Goal: Book appointment/travel/reservation

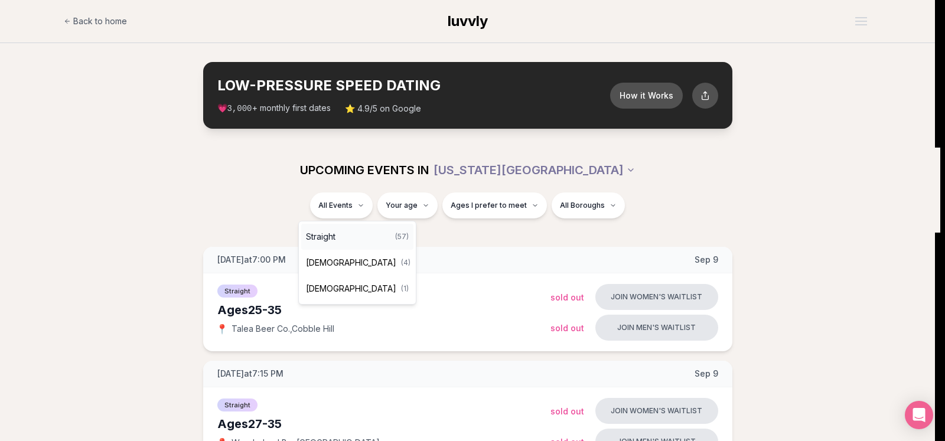
click at [366, 237] on div "Straight ( 57 )" at bounding box center [357, 237] width 112 height 26
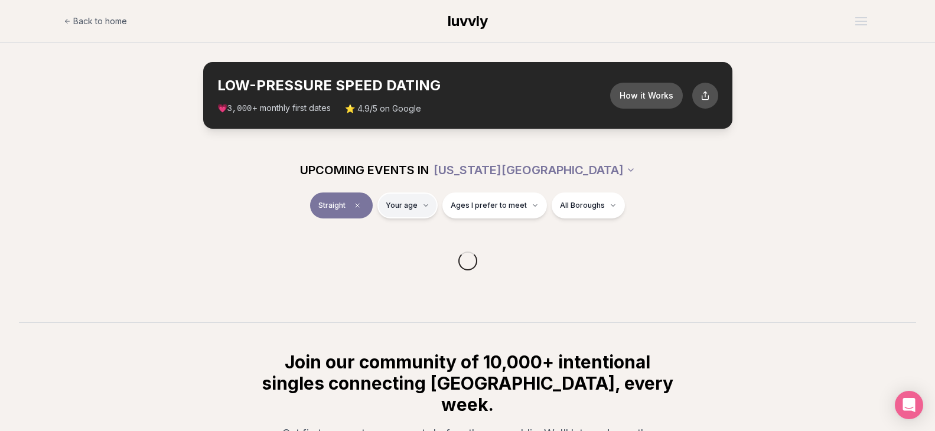
click at [416, 207] on html "Back to home luvvly LOW-PRESSURE SPEED DATING How it Works 💗 3,000 + monthly fi…" at bounding box center [467, 309] width 935 height 618
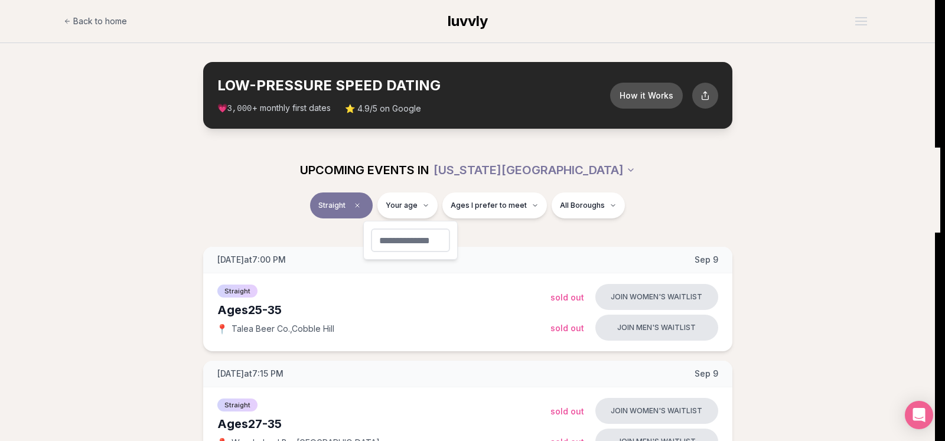
type input "**"
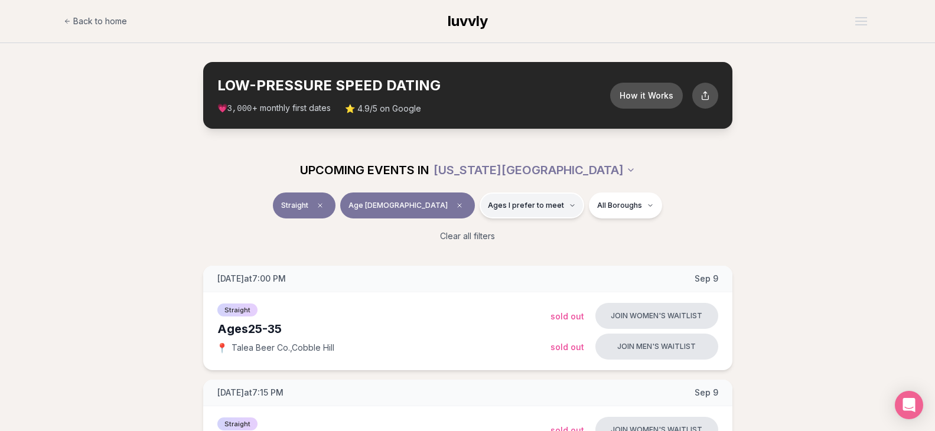
click at [488, 203] on span "Ages I prefer to meet" at bounding box center [526, 205] width 76 height 9
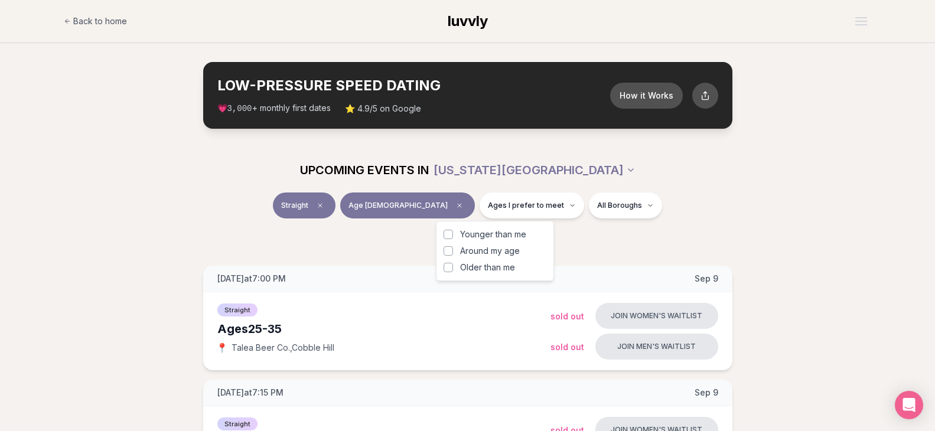
click at [440, 232] on div "Younger than me Around my age Older than me" at bounding box center [495, 251] width 118 height 60
click at [449, 234] on button "Younger than me" at bounding box center [448, 234] width 9 height 9
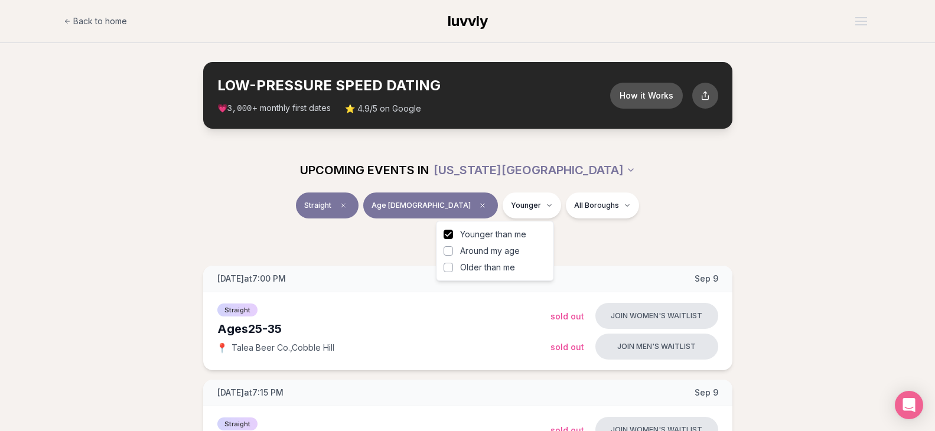
click at [447, 252] on button "Around my age" at bounding box center [448, 250] width 9 height 9
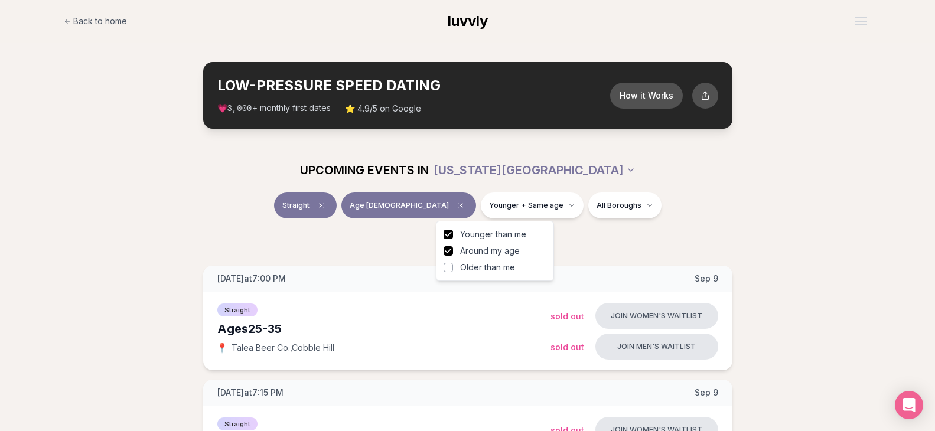
click at [447, 269] on button "Older than me" at bounding box center [448, 267] width 9 height 9
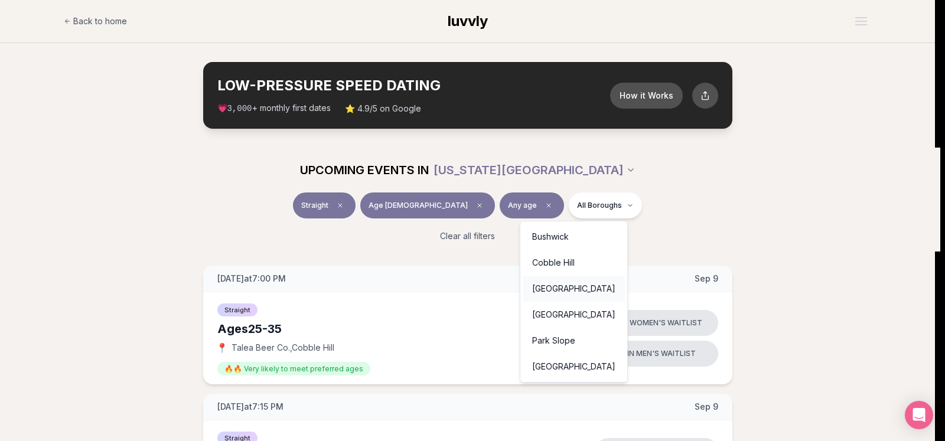
click at [559, 285] on div "[GEOGRAPHIC_DATA]" at bounding box center [574, 289] width 102 height 26
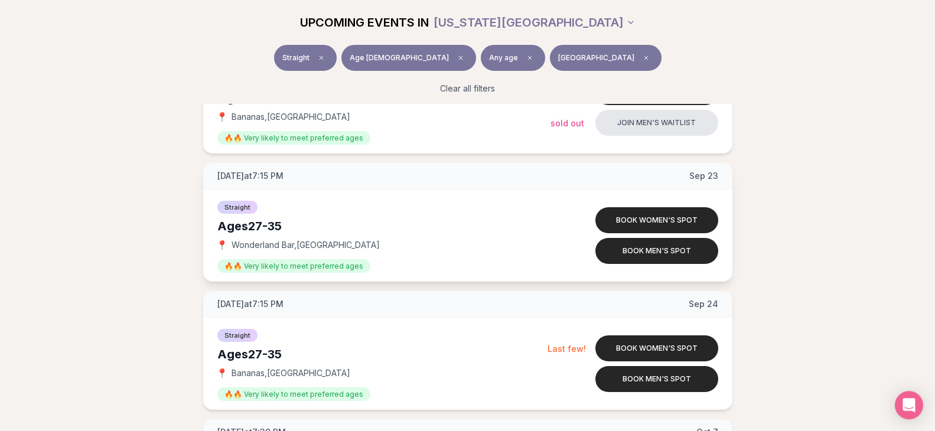
scroll to position [361, 0]
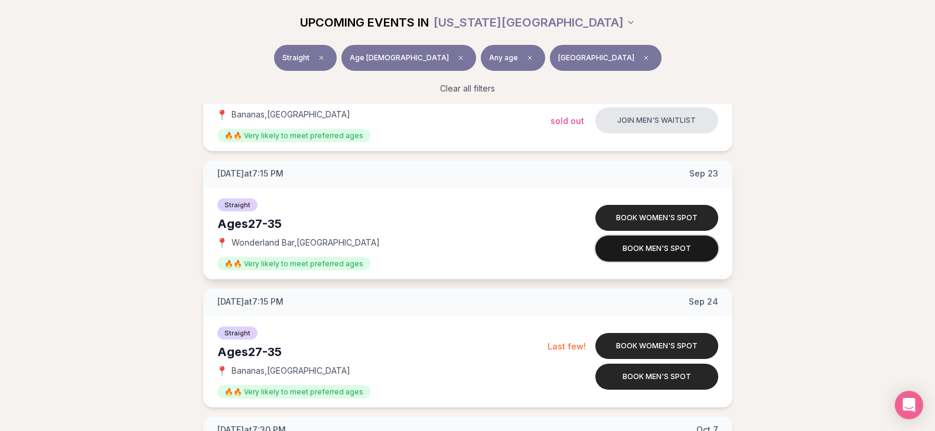
click at [625, 253] on button "Book men's spot" at bounding box center [656, 249] width 123 height 26
